Goal: Find specific page/section: Find specific page/section

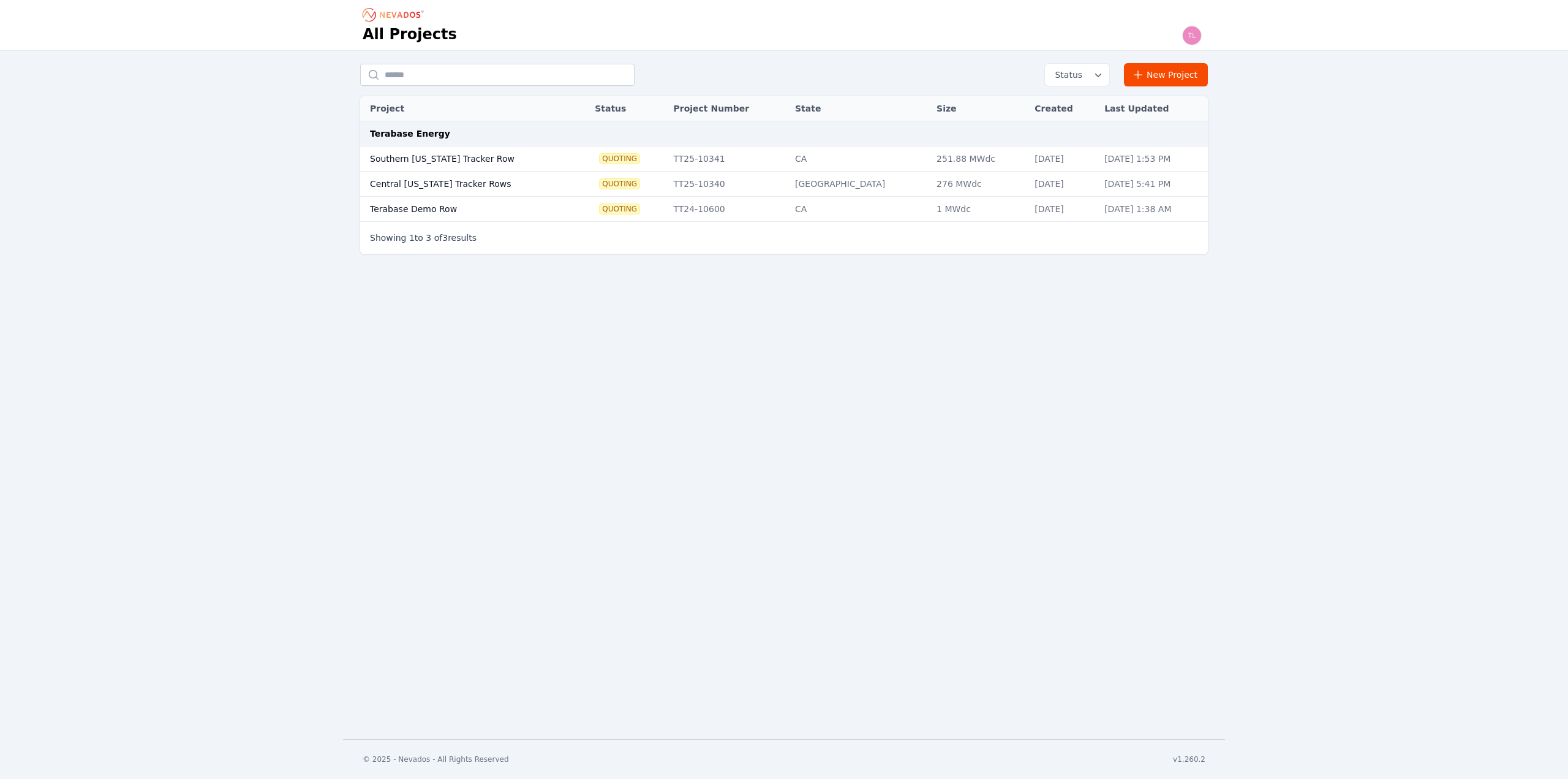
click at [457, 158] on td "Southern [US_STATE] Tracker Row" at bounding box center [466, 159] width 212 height 25
click at [458, 184] on td "Central [US_STATE] Tracker Rows" at bounding box center [466, 184] width 212 height 25
click at [450, 211] on td "Terabase Demo Row" at bounding box center [466, 209] width 212 height 25
click at [447, 227] on div "Showing 1 to 3 of 3 results" at bounding box center [784, 237] width 847 height 33
drag, startPoint x: 456, startPoint y: 272, endPoint x: 488, endPoint y: 270, distance: 32.1
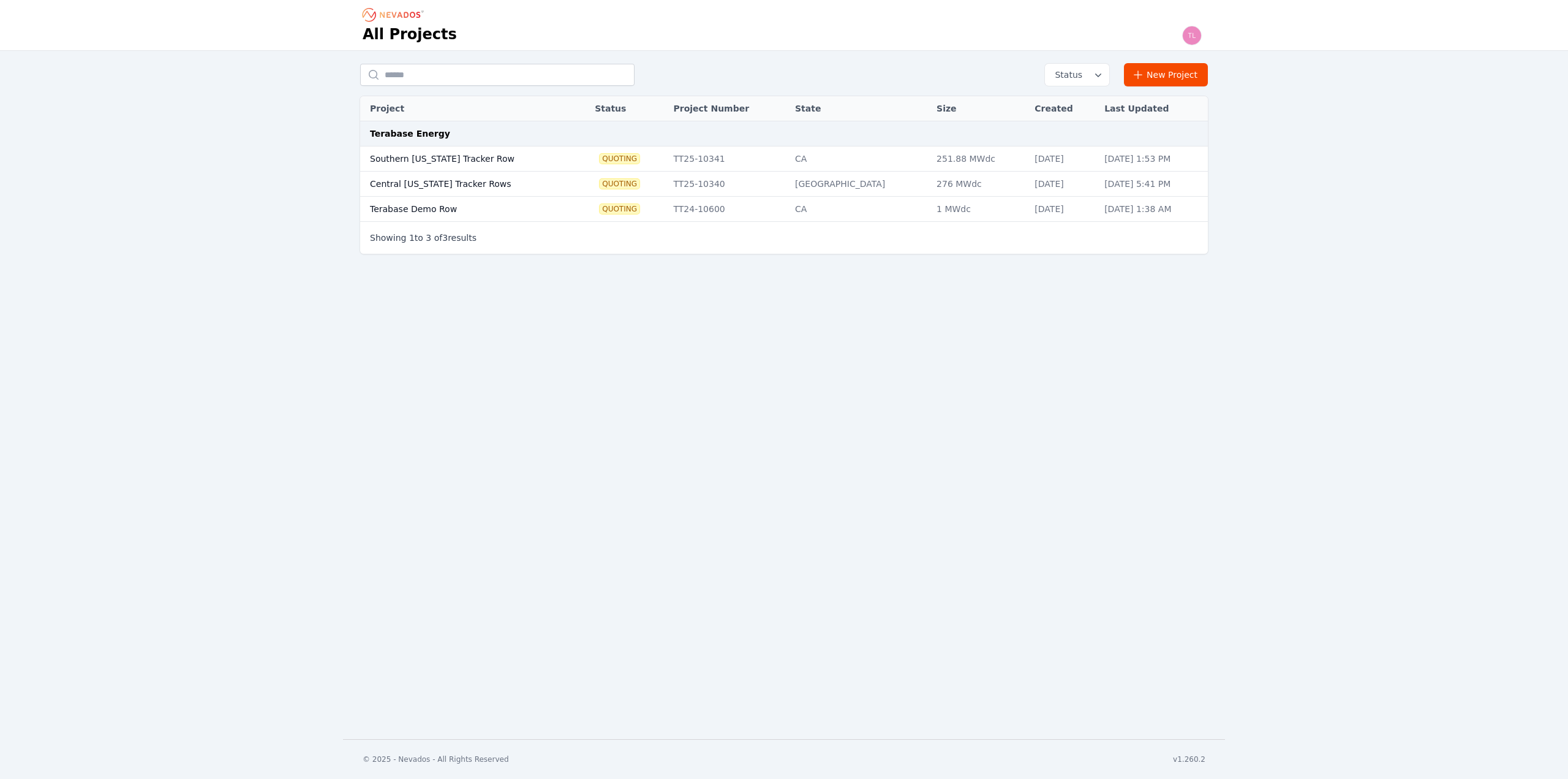
click at [457, 272] on div "All Projects Status New Project Project Status Project Number State Size Create…" at bounding box center [784, 369] width 1568 height 739
click at [1102, 78] on icon "button" at bounding box center [1098, 75] width 12 height 12
drag, startPoint x: 863, startPoint y: 302, endPoint x: 703, endPoint y: 270, distance: 163.2
click at [862, 302] on div "All Projects Status Quoting Engineering PO Awarded Commisioning Operational Arc…" at bounding box center [784, 369] width 1568 height 739
click at [522, 177] on td "Central [US_STATE] Tracker Rows" at bounding box center [466, 184] width 212 height 25
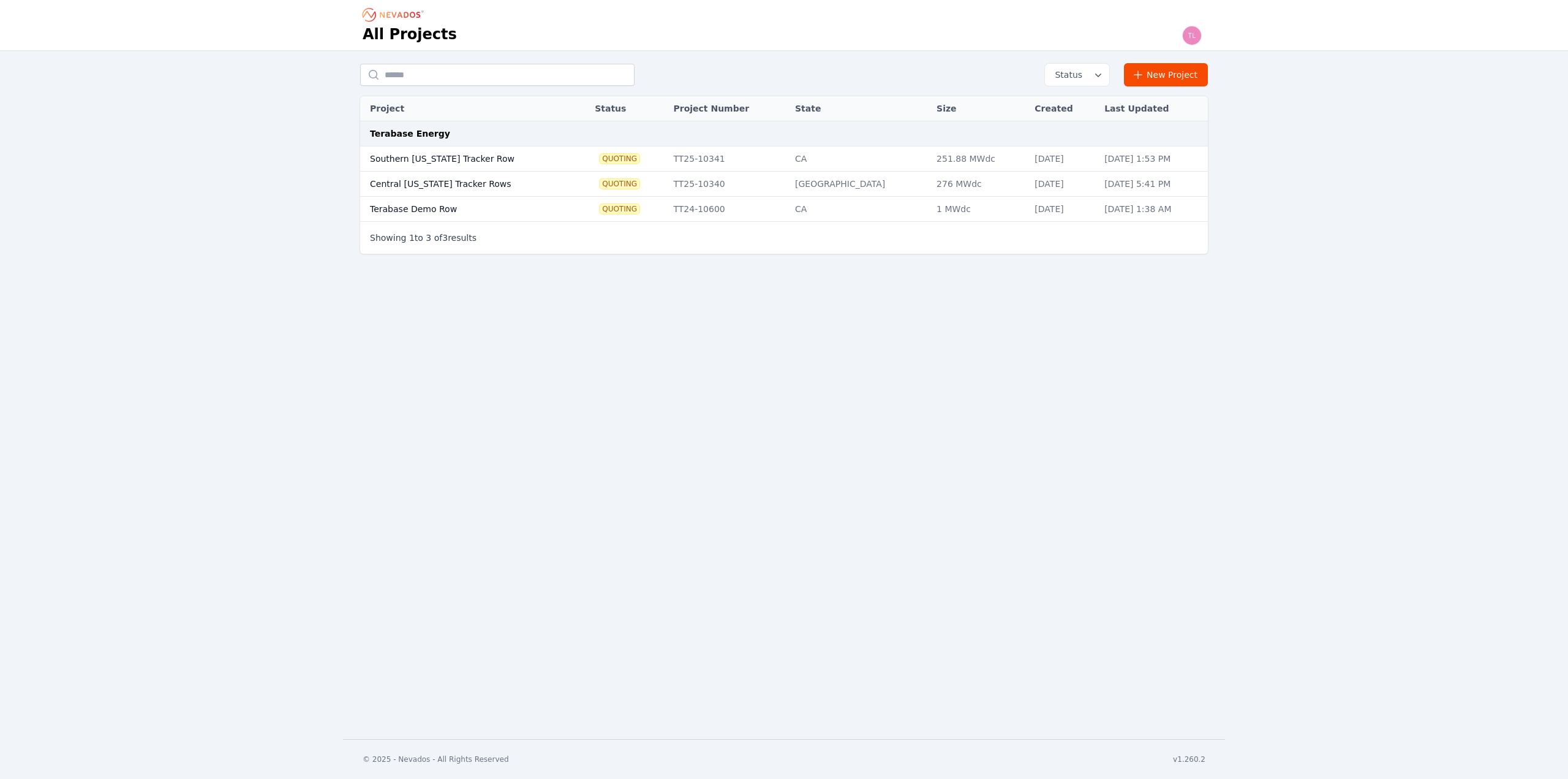
drag, startPoint x: 489, startPoint y: 234, endPoint x: 485, endPoint y: 284, distance: 50.2
click at [489, 234] on div "Showing 1 to 3 of 3 results" at bounding box center [784, 237] width 828 height 12
click at [483, 288] on div "All Projects Status New Project Project Status Project Number State Size Create…" at bounding box center [784, 369] width 1568 height 739
drag, startPoint x: 486, startPoint y: 161, endPoint x: 520, endPoint y: 191, distance: 45.3
click at [487, 161] on td "Southern [US_STATE] Tracker Row" at bounding box center [466, 159] width 212 height 25
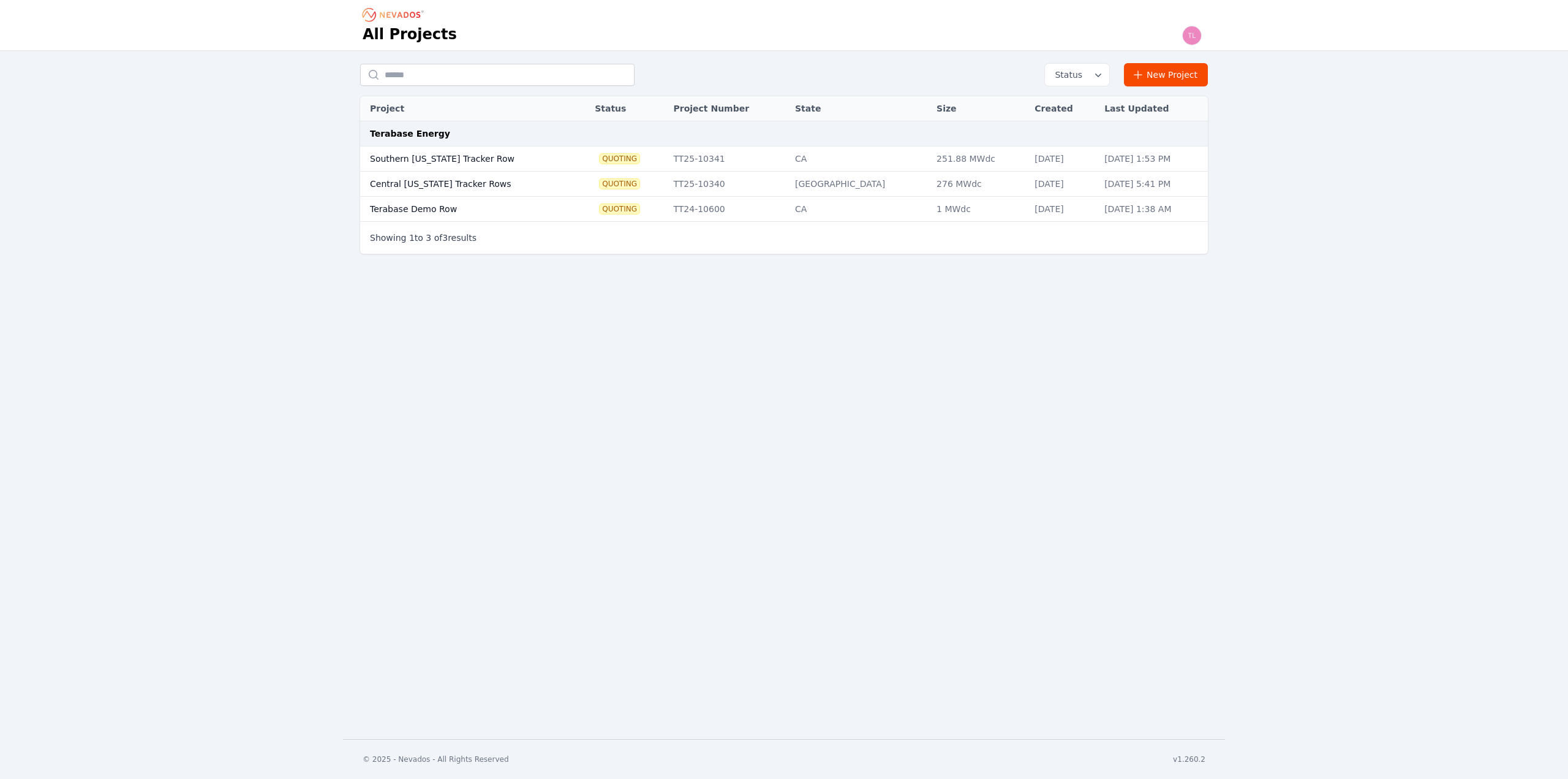
click at [719, 350] on div "All Projects Status New Project Project Status Project Number State Size Create…" at bounding box center [784, 369] width 1568 height 739
